Goal: Participate in discussion: Engage in conversation with other users on a specific topic

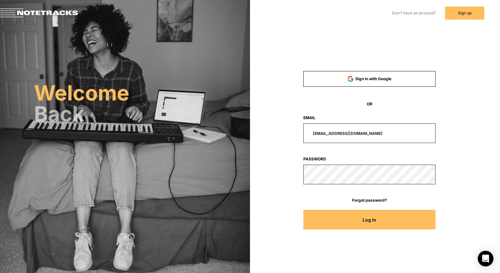
click at [341, 219] on button "Log In" at bounding box center [369, 220] width 132 height 20
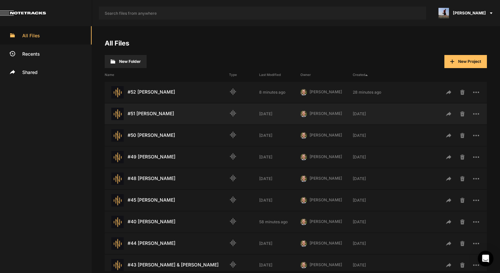
click at [174, 108] on div "#51 [PERSON_NAME] Last Modified: [DATE]" at bounding box center [167, 114] width 124 height 12
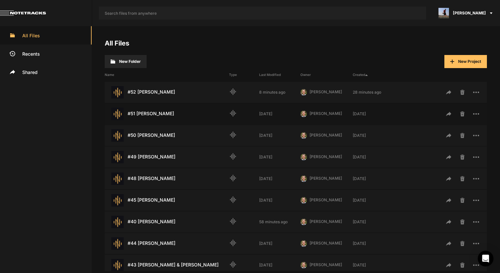
click at [174, 108] on div "#51 [PERSON_NAME] Last Modified: [DATE]" at bounding box center [167, 114] width 124 height 12
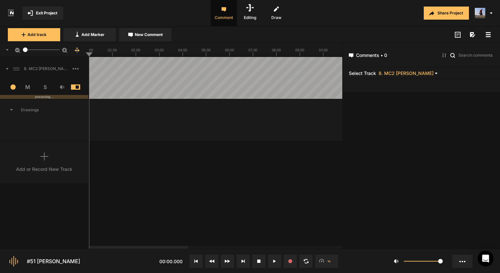
drag, startPoint x: 25, startPoint y: 49, endPoint x: 13, endPoint y: 51, distance: 11.9
click at [13, 51] on div "4.1" at bounding box center [44, 50] width 89 height 14
click at [129, 52] on rect at bounding box center [215, 49] width 253 height 13
click at [104, 56] on line at bounding box center [104, 55] width 0 height 3
click at [110, 54] on line at bounding box center [110, 55] width 0 height 3
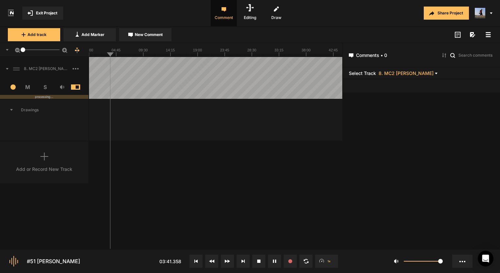
drag, startPoint x: 216, startPoint y: 49, endPoint x: 211, endPoint y: 49, distance: 5.0
click at [211, 49] on rect at bounding box center [215, 49] width 253 height 13
click at [214, 49] on rect at bounding box center [215, 49] width 253 height 13
click at [215, 51] on rect at bounding box center [215, 49] width 253 height 13
click at [222, 55] on line at bounding box center [222, 55] width 0 height 3
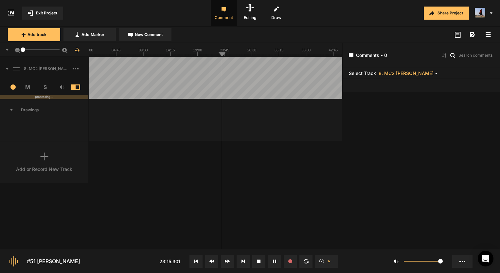
click at [219, 55] on line at bounding box center [219, 55] width 0 height 3
click at [217, 56] on line at bounding box center [217, 55] width 0 height 3
click at [115, 55] on line at bounding box center [115, 55] width 0 height 3
click at [99, 52] on rect at bounding box center [215, 49] width 253 height 13
click at [102, 54] on line at bounding box center [102, 55] width 0 height 3
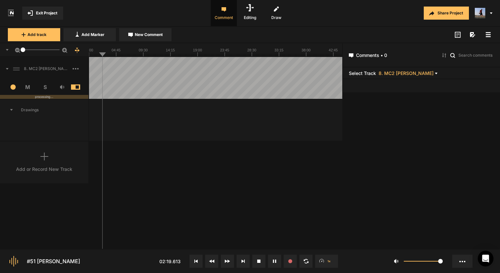
click at [98, 55] on line at bounding box center [98, 55] width 0 height 3
click at [130, 40] on button "New Comment" at bounding box center [145, 34] width 52 height 13
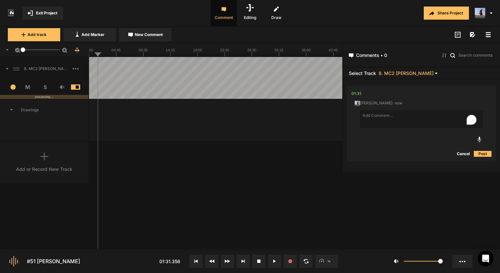
click at [390, 117] on textarea "To enrich screen reader interactions, please activate Accessibility in Grammarl…" at bounding box center [421, 119] width 123 height 18
type textarea "G"
type textarea "I'll have to mix [PERSON_NAME]'s voice a little louder next edit."
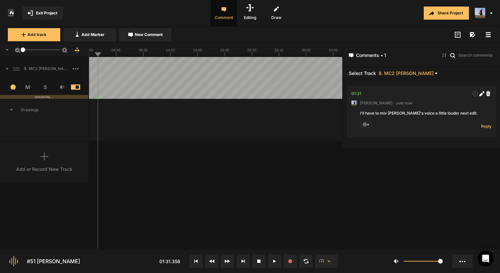
click at [102, 55] on line at bounding box center [102, 55] width 0 height 3
click at [116, 55] on line at bounding box center [116, 55] width 0 height 3
click at [93, 55] on line at bounding box center [93, 55] width 0 height 3
click at [133, 33] on button "New Comment" at bounding box center [145, 34] width 52 height 13
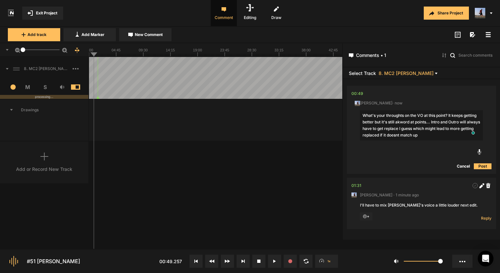
type textarea "What's your throughts on the VO at this point? It keeps getting better but it's…"
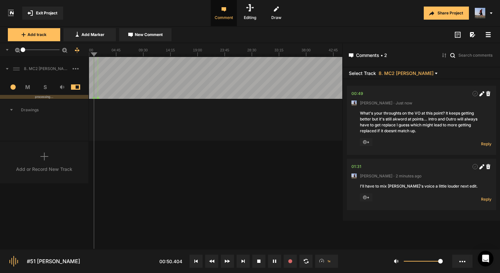
click at [108, 53] on rect at bounding box center [215, 49] width 253 height 13
click at [142, 50] on text "09:30" at bounding box center [143, 50] width 9 height 4
click at [195, 53] on rect at bounding box center [215, 49] width 253 height 13
click at [256, 52] on rect at bounding box center [215, 49] width 253 height 13
click at [246, 52] on rect at bounding box center [215, 49] width 253 height 13
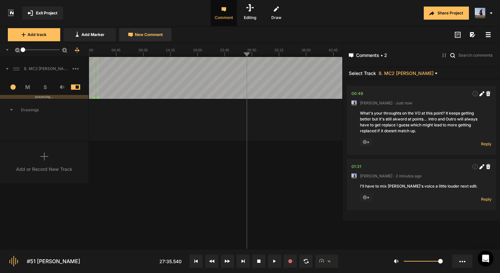
click at [157, 35] on span "New Comment" at bounding box center [149, 35] width 28 height 6
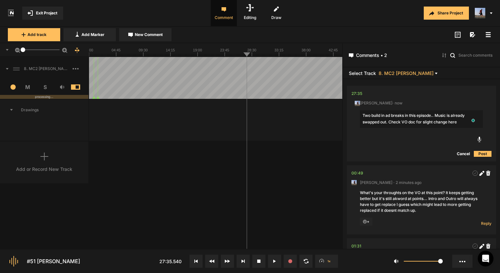
type textarea "Two build in ad breaks in this episode.. Music is already swapped out. Check VO…"
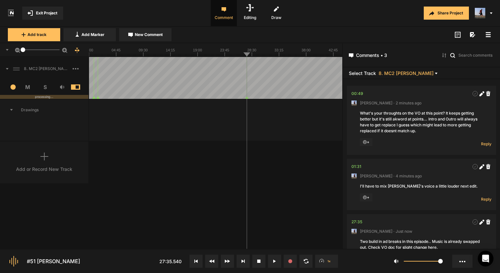
scroll to position [33, 0]
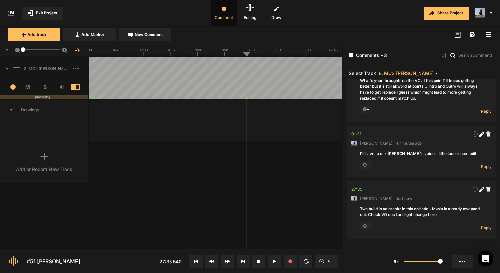
click at [51, 14] on span "Exit Project" at bounding box center [46, 13] width 21 height 6
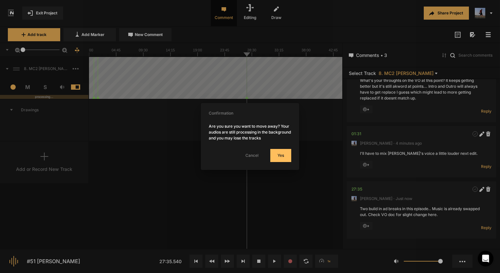
click at [282, 156] on button "Yes" at bounding box center [280, 155] width 21 height 13
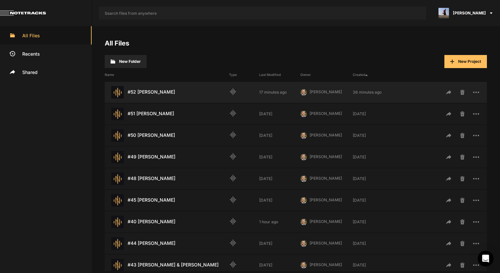
click at [137, 89] on div "#52 [PERSON_NAME] Last Modified: 17 minutes ago" at bounding box center [167, 92] width 124 height 12
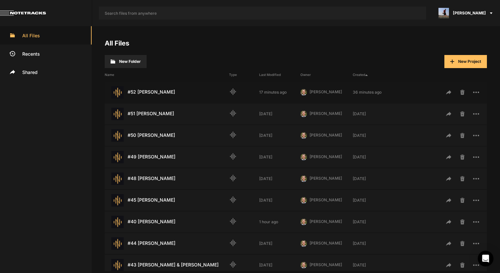
click at [137, 89] on div "#52 [PERSON_NAME] Last Modified: 17 minutes ago" at bounding box center [167, 92] width 124 height 12
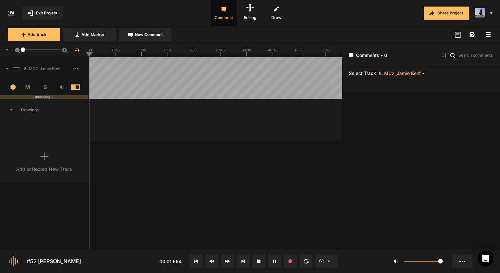
click at [92, 55] on line at bounding box center [92, 55] width 0 height 3
click at [96, 56] on div at bounding box center [215, 50] width 253 height 14
click at [103, 56] on div at bounding box center [215, 50] width 253 height 14
click at [101, 57] on div at bounding box center [215, 50] width 253 height 14
click at [91, 57] on div at bounding box center [215, 50] width 253 height 14
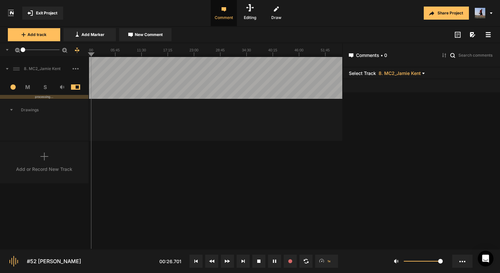
click at [90, 56] on line at bounding box center [90, 55] width 0 height 3
drag, startPoint x: 25, startPoint y: 50, endPoint x: 33, endPoint y: 50, distance: 8.8
click at [33, 50] on div at bounding box center [33, 49] width 5 height 5
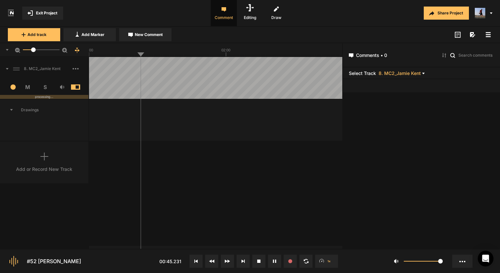
drag, startPoint x: 34, startPoint y: 50, endPoint x: 19, endPoint y: 53, distance: 15.4
click at [19, 53] on div "1" at bounding box center [44, 50] width 89 height 14
click at [131, 52] on rect at bounding box center [215, 49] width 253 height 13
click at [25, 49] on div at bounding box center [25, 49] width 5 height 5
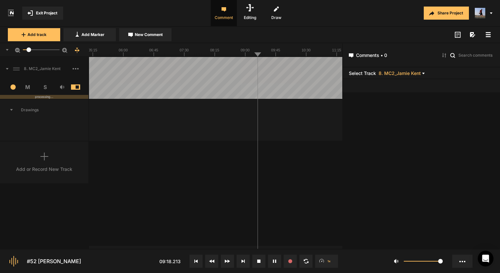
drag, startPoint x: 25, startPoint y: 49, endPoint x: 29, endPoint y: 52, distance: 4.5
click at [29, 52] on div at bounding box center [29, 49] width 5 height 5
drag, startPoint x: 29, startPoint y: 50, endPoint x: 20, endPoint y: 51, distance: 9.9
click at [20, 51] on div "1" at bounding box center [44, 50] width 89 height 14
click at [121, 56] on line at bounding box center [121, 55] width 0 height 3
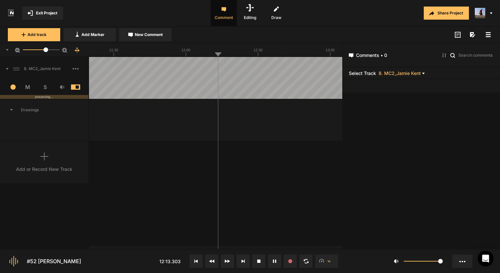
drag, startPoint x: 23, startPoint y: 50, endPoint x: 46, endPoint y: 52, distance: 23.3
click at [46, 52] on mat-slider "31.6" at bounding box center [41, 50] width 42 height 16
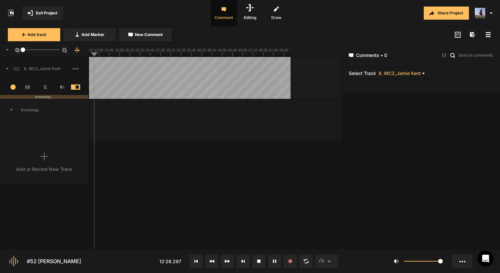
drag, startPoint x: 46, startPoint y: 50, endPoint x: 23, endPoint y: 52, distance: 23.6
click at [23, 52] on div at bounding box center [23, 49] width 5 height 5
click at [129, 57] on div at bounding box center [163, 78] width 253 height 42
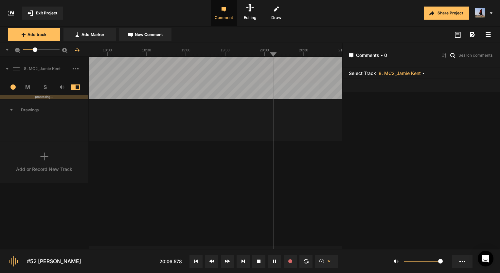
drag, startPoint x: 23, startPoint y: 48, endPoint x: 35, endPoint y: 50, distance: 12.5
click at [35, 50] on div at bounding box center [35, 49] width 5 height 5
click at [283, 56] on div at bounding box center [215, 50] width 253 height 14
drag, startPoint x: 36, startPoint y: 49, endPoint x: 22, endPoint y: 51, distance: 14.5
click at [22, 51] on div at bounding box center [23, 49] width 5 height 5
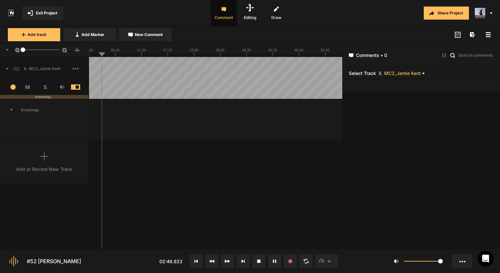
click at [145, 55] on line at bounding box center [145, 55] width 0 height 3
click at [204, 57] on div at bounding box center [215, 78] width 253 height 42
drag, startPoint x: 25, startPoint y: 50, endPoint x: 29, endPoint y: 51, distance: 4.6
click at [29, 51] on div at bounding box center [29, 49] width 5 height 5
click at [146, 112] on div at bounding box center [250, 114] width 2483 height 28
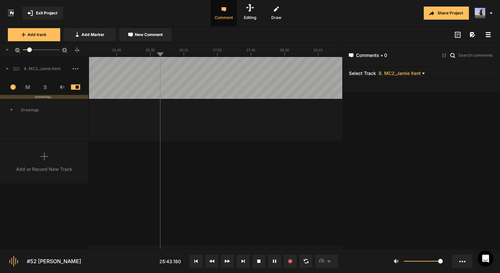
click at [151, 119] on div at bounding box center [250, 114] width 2483 height 28
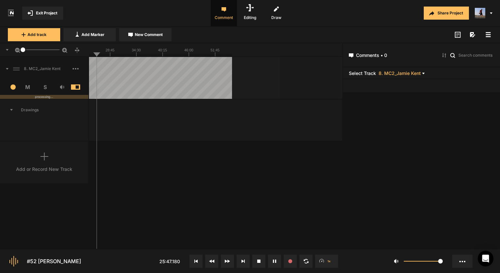
drag, startPoint x: 26, startPoint y: 49, endPoint x: 21, endPoint y: 49, distance: 5.2
click at [21, 49] on div at bounding box center [23, 49] width 5 height 5
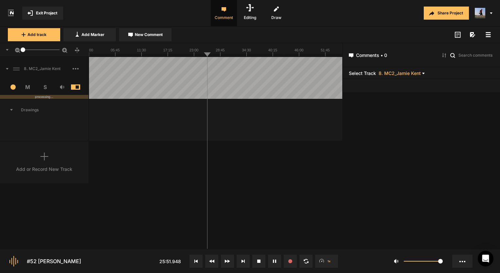
click at [245, 54] on line at bounding box center [245, 55] width 0 height 3
drag, startPoint x: 23, startPoint y: 49, endPoint x: 42, endPoint y: 48, distance: 18.7
click at [42, 48] on div at bounding box center [42, 49] width 5 height 5
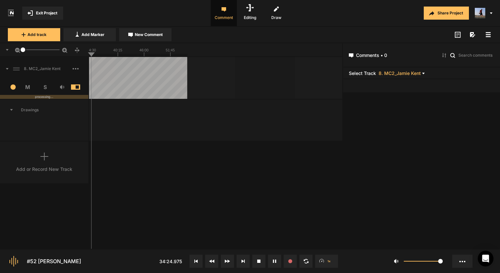
drag, startPoint x: 41, startPoint y: 51, endPoint x: 1, endPoint y: 53, distance: 39.3
click at [1, 53] on div "1" at bounding box center [44, 50] width 89 height 14
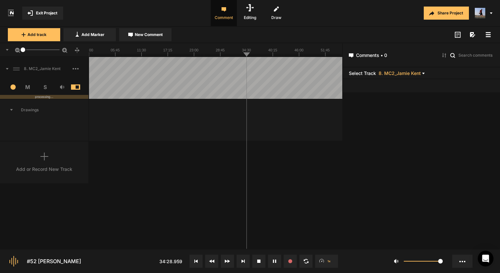
click at [89, 55] on div "1" at bounding box center [44, 50] width 89 height 14
click at [91, 53] on rect at bounding box center [215, 49] width 253 height 13
click at [89, 53] on rect at bounding box center [215, 49] width 253 height 13
drag, startPoint x: 24, startPoint y: 50, endPoint x: 34, endPoint y: 50, distance: 9.8
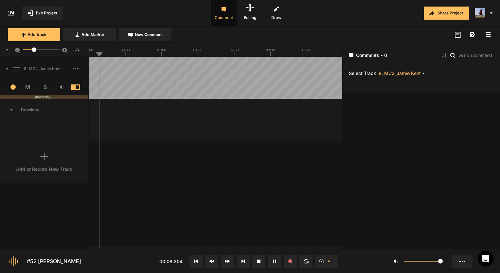
click at [34, 50] on div at bounding box center [34, 49] width 5 height 5
click at [124, 54] on line at bounding box center [124, 55] width 0 height 3
click at [78, 68] on icon at bounding box center [76, 68] width 6 height 1
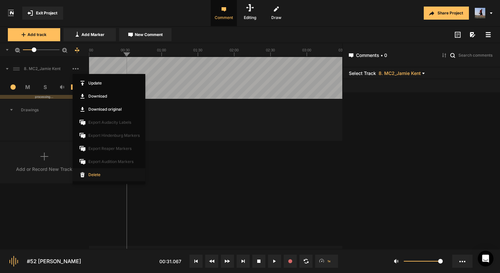
click at [94, 174] on span "Delete" at bounding box center [109, 174] width 73 height 13
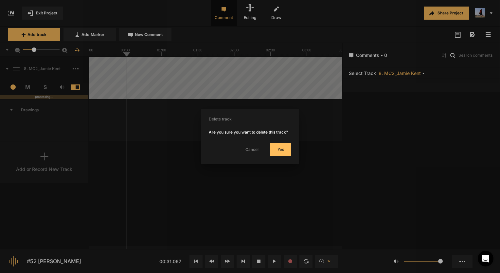
click at [283, 148] on button "Yes" at bounding box center [280, 149] width 21 height 13
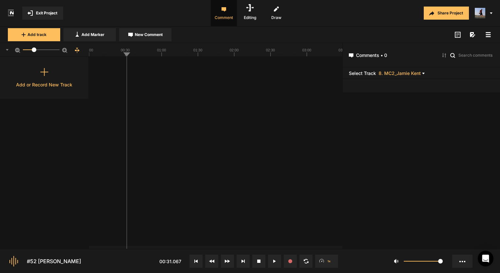
click at [68, 88] on div "Add or Record New Track" at bounding box center [44, 84] width 56 height 7
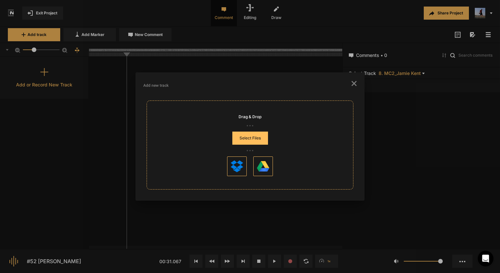
click at [251, 141] on button "Select Files" at bounding box center [250, 138] width 36 height 13
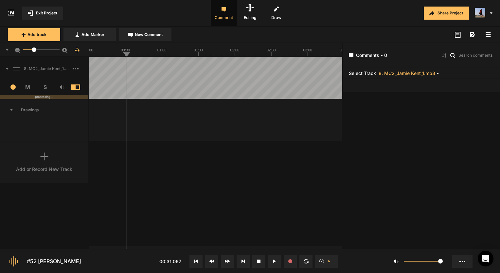
click at [91, 51] on text "00:00" at bounding box center [88, 50] width 9 height 4
click at [135, 33] on span "New Comment" at bounding box center [149, 35] width 28 height 6
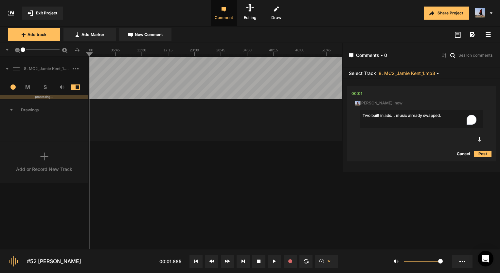
drag, startPoint x: 33, startPoint y: 50, endPoint x: -3, endPoint y: 50, distance: 35.7
click at [0, 50] on html "Exit Project Comment Editing Draw Share Project Add track Add Marker New Commen…" at bounding box center [250, 136] width 500 height 273
click at [447, 115] on textarea "Two built in ads... music already swapped." at bounding box center [421, 119] width 123 height 18
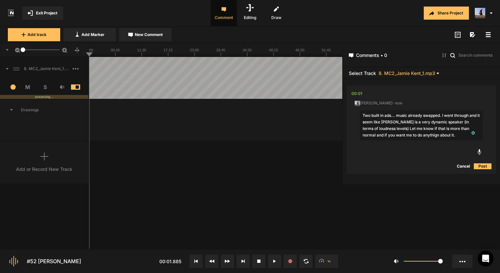
click at [415, 135] on textarea "Two built in ads... music already swapped. I went through and it seem like [PER…" at bounding box center [421, 125] width 123 height 30
type textarea "Two built in ads... music already swapped. I went through and it seem like [PER…"
click at [481, 168] on button "Post" at bounding box center [483, 166] width 18 height 8
